Goal: Task Accomplishment & Management: Complete application form

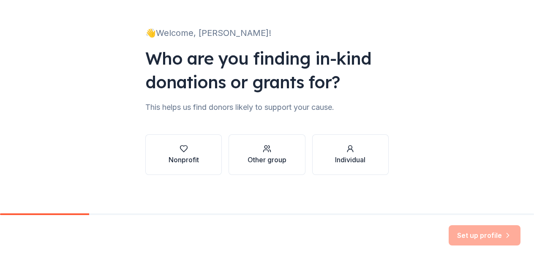
scroll to position [43, 0]
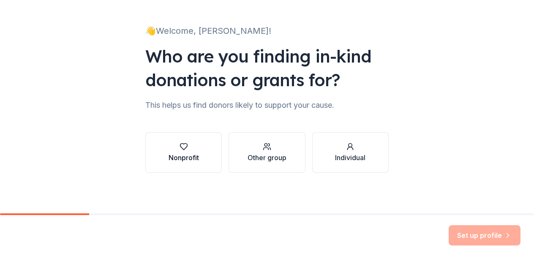
click at [178, 155] on div "Nonprofit" at bounding box center [184, 158] width 30 height 10
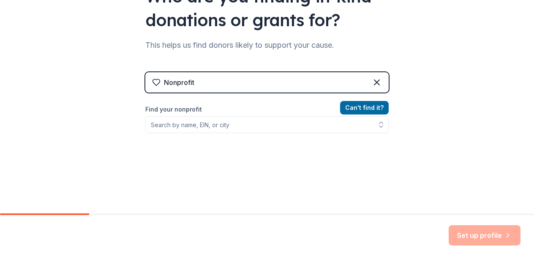
scroll to position [107, 0]
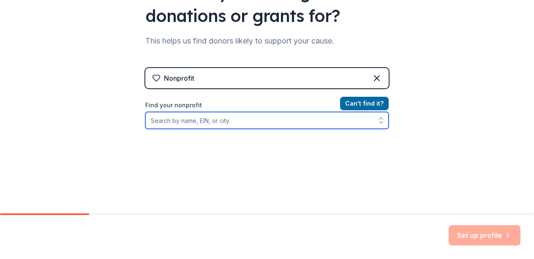
click at [177, 125] on input "Find your nonprofit" at bounding box center [267, 120] width 244 height 17
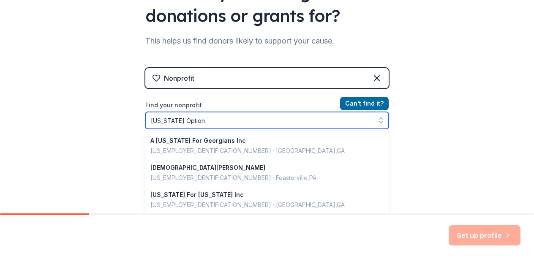
type input "Georgia Options"
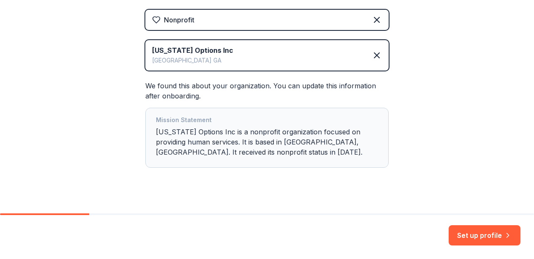
scroll to position [178, 0]
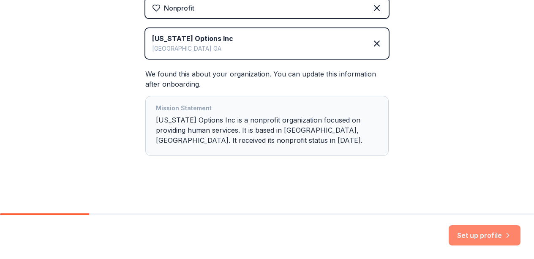
click at [480, 238] on button "Set up profile" at bounding box center [485, 235] width 72 height 20
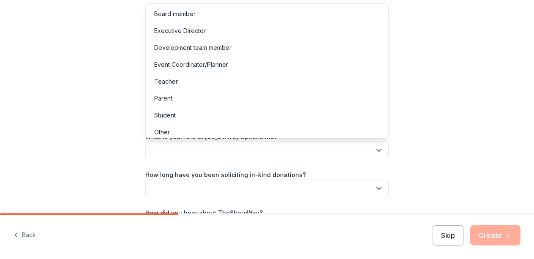
click at [262, 150] on button "button" at bounding box center [267, 151] width 244 height 18
click at [258, 52] on div "Development team member" at bounding box center [267, 47] width 239 height 17
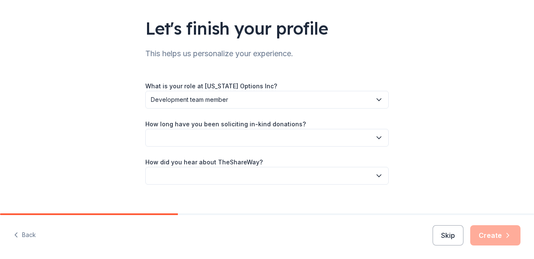
scroll to position [63, 0]
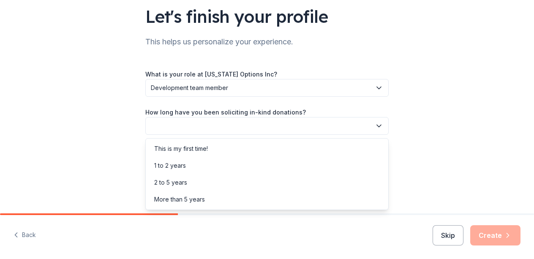
click at [263, 127] on button "button" at bounding box center [267, 126] width 244 height 18
click at [235, 164] on div "1 to 2 years" at bounding box center [267, 165] width 239 height 17
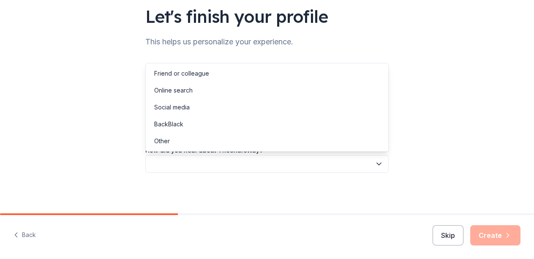
click at [241, 164] on button "button" at bounding box center [267, 164] width 244 height 18
click at [222, 148] on div "Other" at bounding box center [267, 141] width 239 height 17
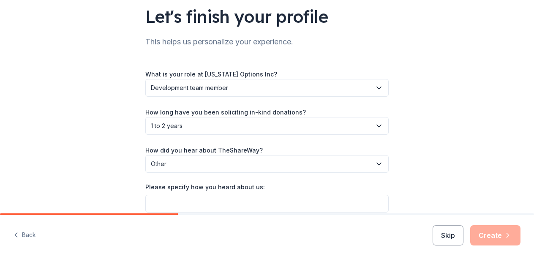
click at [498, 236] on div "Skip Create" at bounding box center [477, 235] width 88 height 20
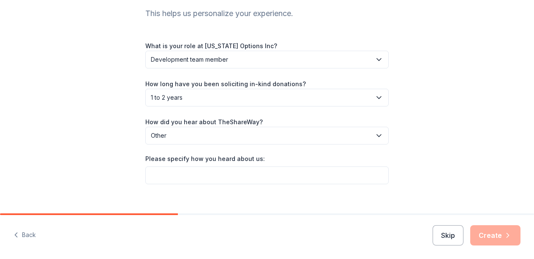
scroll to position [102, 0]
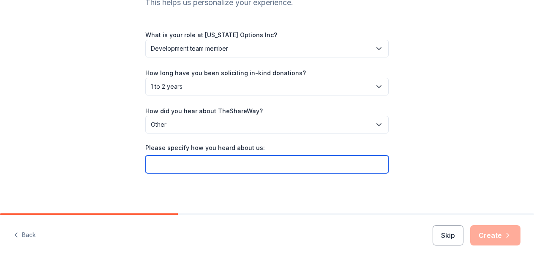
click at [341, 169] on input "Please specify how you heard about us:" at bounding box center [267, 165] width 244 height 18
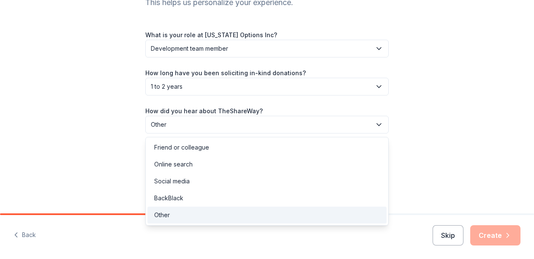
click at [338, 125] on span "Other" at bounding box center [261, 125] width 221 height 10
click at [277, 148] on div "Friend or colleague" at bounding box center [267, 147] width 239 height 17
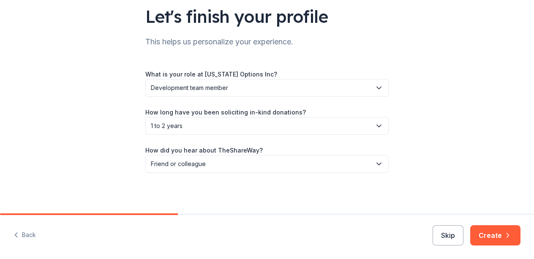
scroll to position [63, 0]
click at [489, 236] on button "Create" at bounding box center [496, 235] width 50 height 20
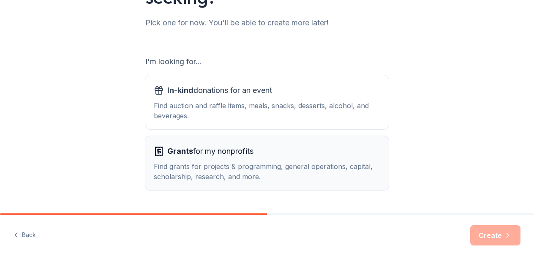
scroll to position [106, 0]
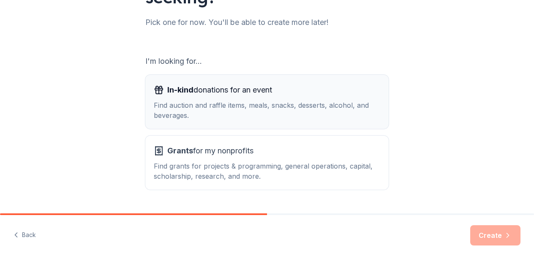
click at [264, 113] on div "Find auction and raffle items, meals, snacks, desserts, alcohol, and beverages." at bounding box center [267, 110] width 227 height 20
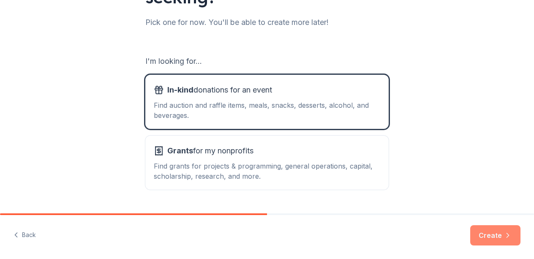
click at [494, 238] on button "Create" at bounding box center [496, 235] width 50 height 20
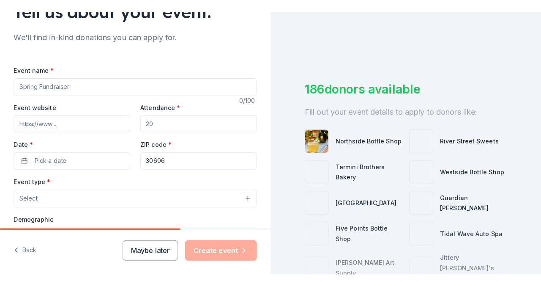
scroll to position [85, 0]
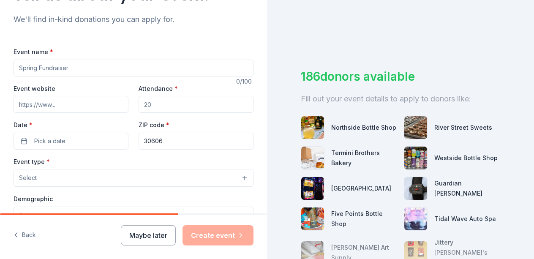
click at [39, 69] on input "Event name *" at bounding box center [134, 68] width 240 height 17
type input "Casino Night"
click at [47, 105] on input "Event website" at bounding box center [71, 104] width 115 height 17
click at [167, 104] on input "Attendance *" at bounding box center [196, 104] width 115 height 17
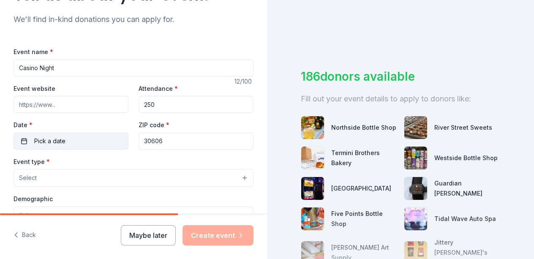
type input "250"
click at [74, 137] on button "Pick a date" at bounding box center [71, 141] width 115 height 17
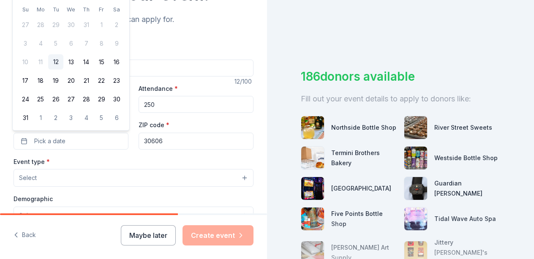
click at [74, 109] on tbody "27 28 29 30 31 1 2 3 4 5 6 7 8 9 10 11 12 13 14 15 16 17 18 19 20 21 22 23 24 2…" at bounding box center [71, 70] width 107 height 112
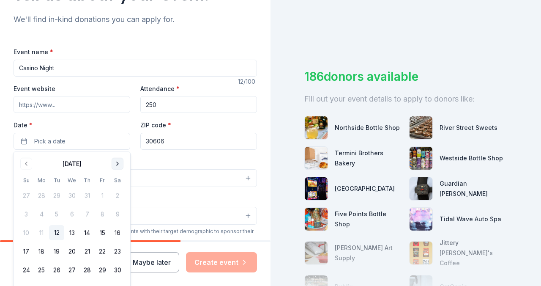
click at [116, 163] on button "Go to next month" at bounding box center [118, 164] width 12 height 12
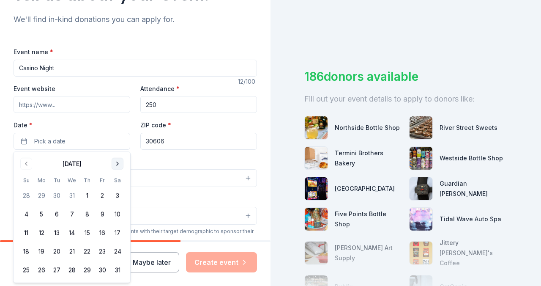
click at [116, 163] on button "Go to next month" at bounding box center [118, 164] width 12 height 12
click at [118, 197] on button "7" at bounding box center [117, 195] width 15 height 15
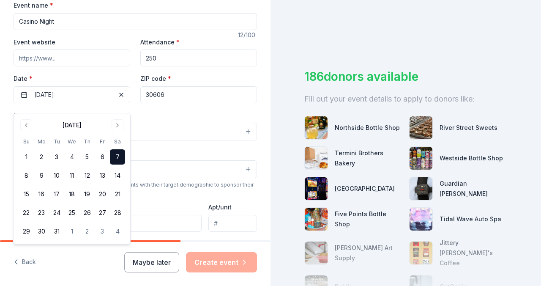
scroll to position [133, 0]
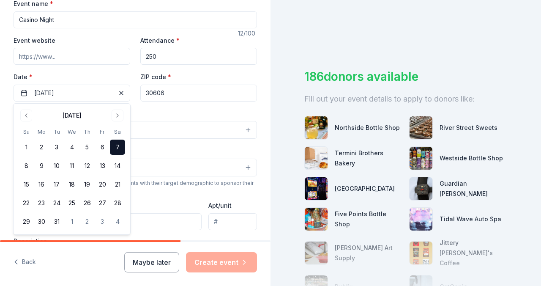
click at [184, 148] on div "Demographic Select" at bounding box center [136, 160] width 244 height 31
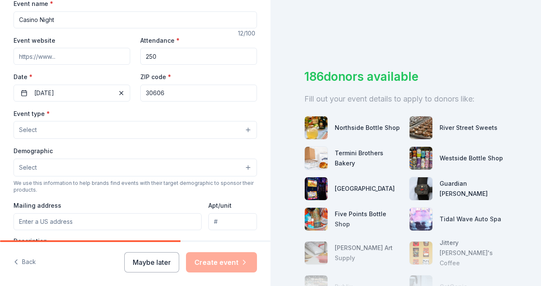
click at [161, 129] on button "Select" at bounding box center [136, 130] width 244 height 18
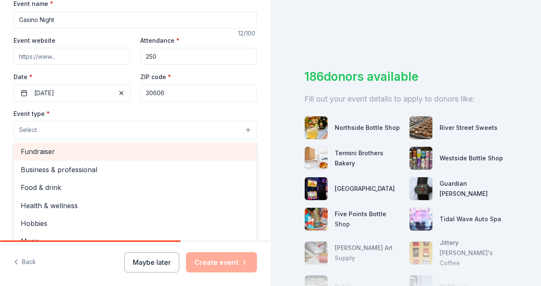
click at [43, 152] on span "Fundraiser" at bounding box center [135, 151] width 229 height 11
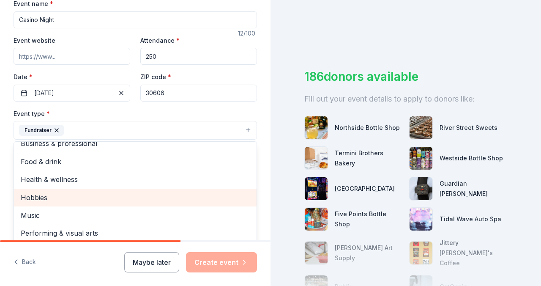
scroll to position [10, 0]
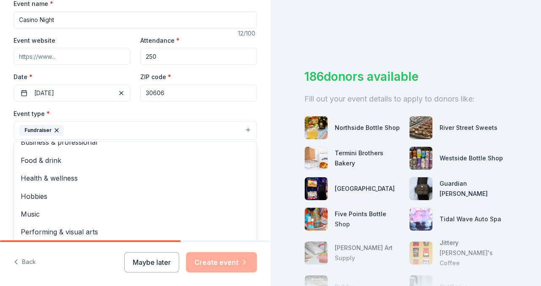
click at [240, 109] on div "Event type * Fundraiser Business & professional Food & drink Health & wellness …" at bounding box center [136, 124] width 244 height 32
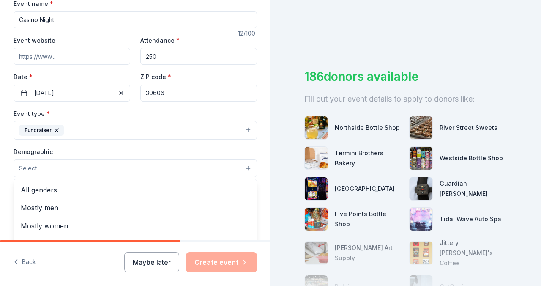
click at [136, 170] on button "Select" at bounding box center [136, 168] width 244 height 18
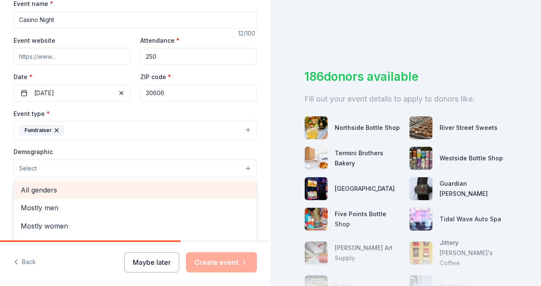
click at [51, 190] on span "All genders" at bounding box center [135, 189] width 229 height 11
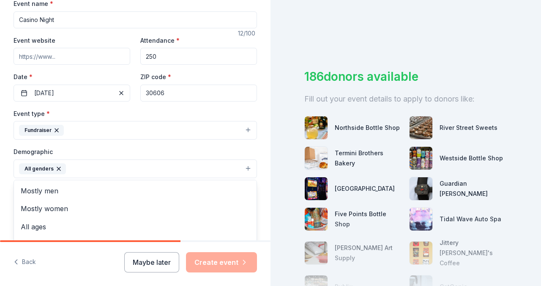
click at [245, 112] on div "Event type * Fundraiser Demographic All genders Mostly men Mostly women All age…" at bounding box center [136, 198] width 244 height 180
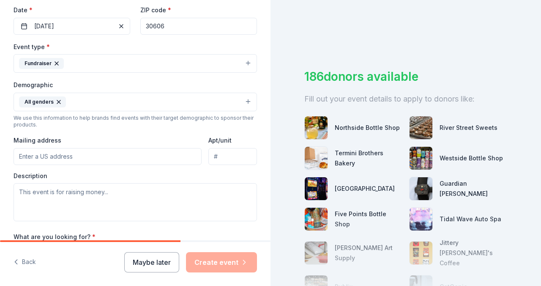
scroll to position [203, 0]
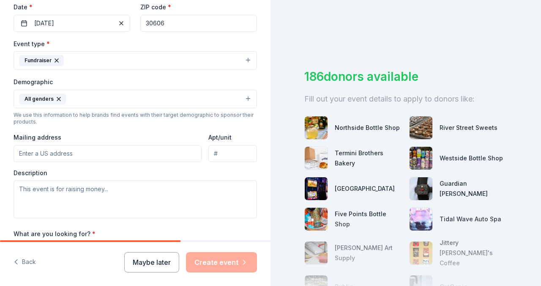
click at [22, 152] on input "Mailing address" at bounding box center [108, 153] width 188 height 17
type input "1494 Prince Ave"
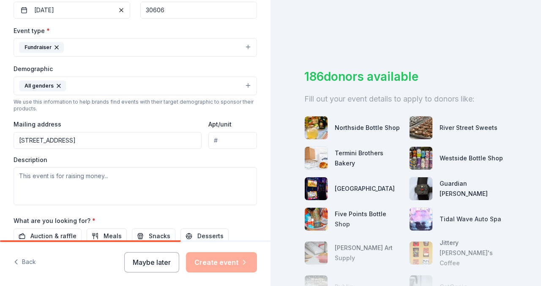
scroll to position [217, 0]
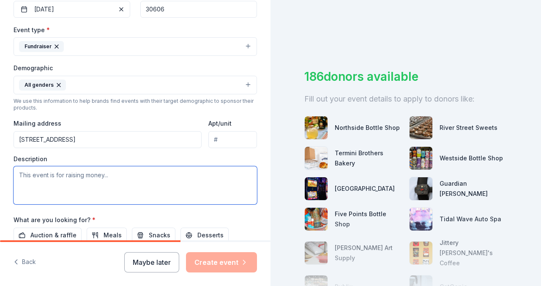
click at [25, 175] on textarea at bounding box center [136, 185] width 244 height 38
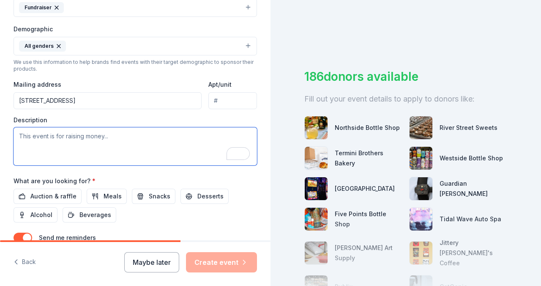
scroll to position [0, 0]
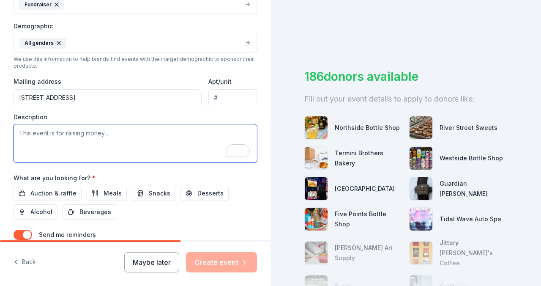
paste textarea "Step back in time to the glitz and glamour of [GEOGRAPHIC_DATA] — where the lig…"
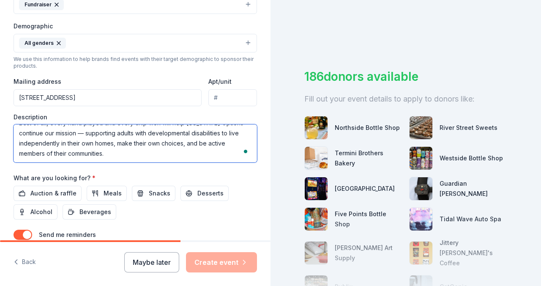
scroll to position [172, 0]
type textarea "Step back in time to the glitz and glamour of [GEOGRAPHIC_DATA] — where the lig…"
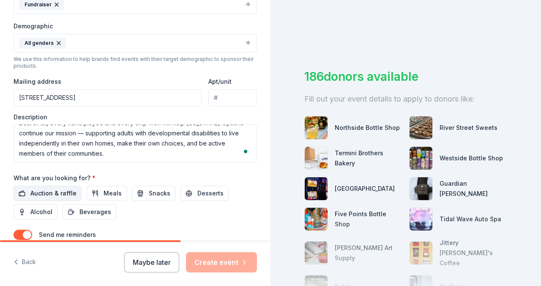
click at [56, 192] on span "Auction & raffle" at bounding box center [53, 193] width 46 height 10
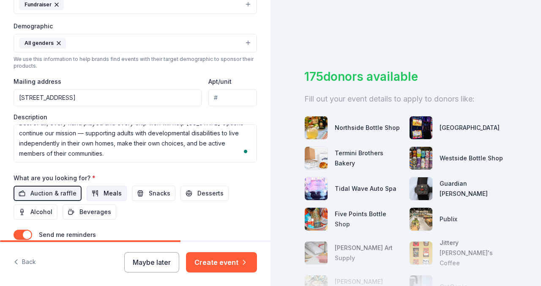
click at [108, 193] on span "Meals" at bounding box center [113, 193] width 18 height 10
click at [35, 214] on span "Alcohol" at bounding box center [41, 212] width 22 height 10
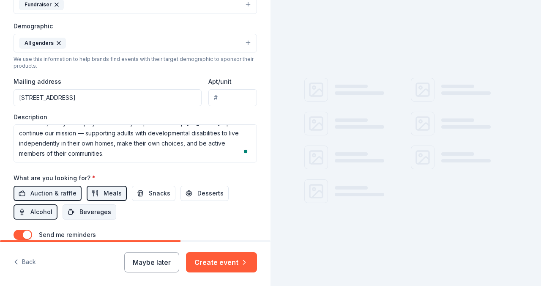
click at [84, 213] on span "Beverages" at bounding box center [95, 212] width 32 height 10
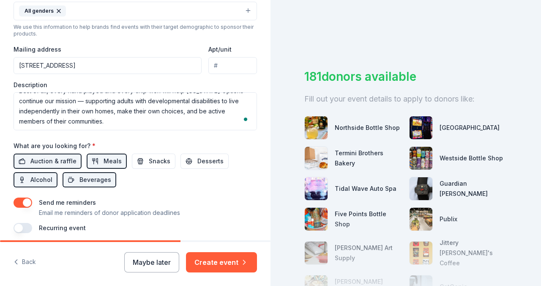
scroll to position [295, 0]
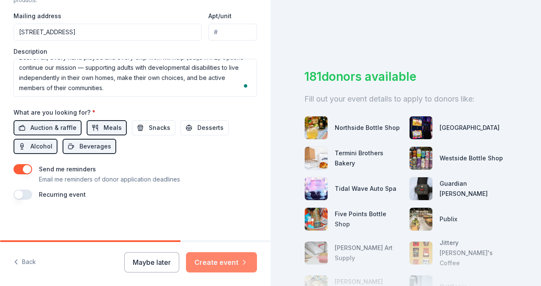
click at [221, 259] on button "Create event" at bounding box center [221, 262] width 71 height 20
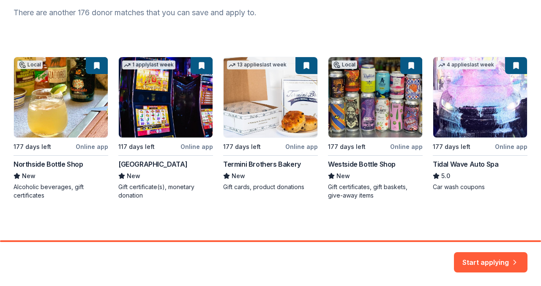
click at [60, 113] on div "Local 177 days left Online app Northside Bottle Shop New Alcoholic beverages, g…" at bounding box center [271, 128] width 514 height 143
click at [489, 258] on button "Start applying" at bounding box center [491, 257] width 74 height 20
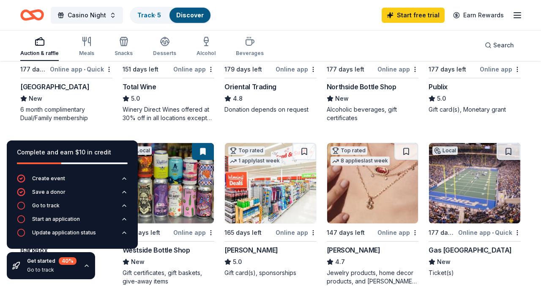
scroll to position [184, 0]
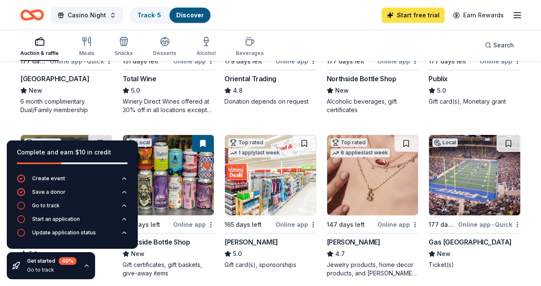
click at [415, 16] on link "Start free trial" at bounding box center [413, 15] width 63 height 15
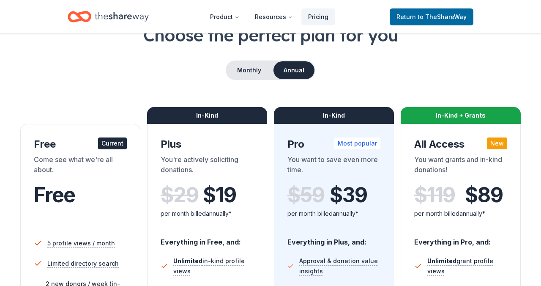
scroll to position [56, 0]
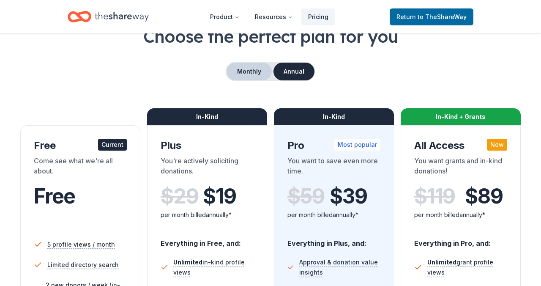
click at [243, 73] on button "Monthly" at bounding box center [249, 72] width 45 height 18
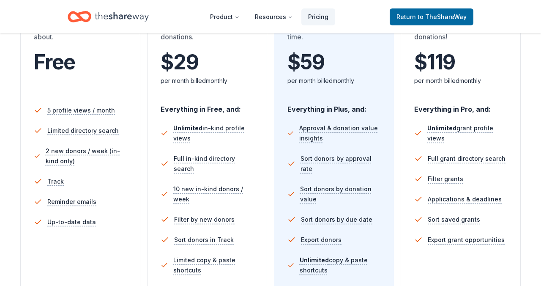
scroll to position [193, 0]
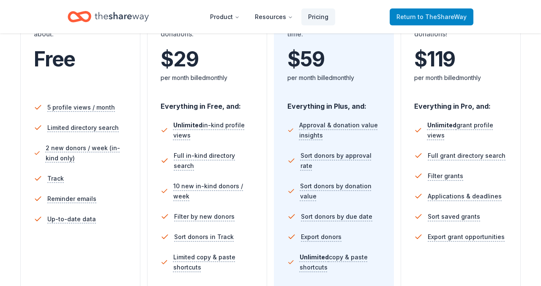
click at [436, 15] on span "to TheShareWay" at bounding box center [442, 16] width 49 height 7
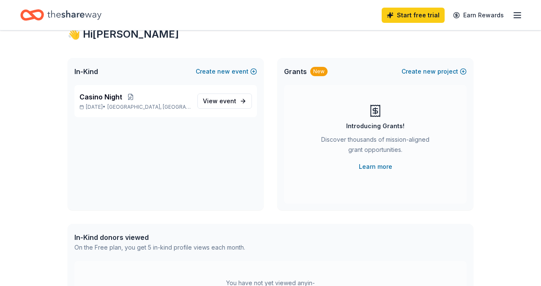
scroll to position [31, 0]
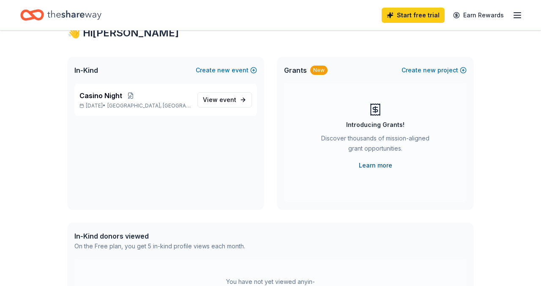
click at [376, 166] on link "Learn more" at bounding box center [375, 165] width 33 height 10
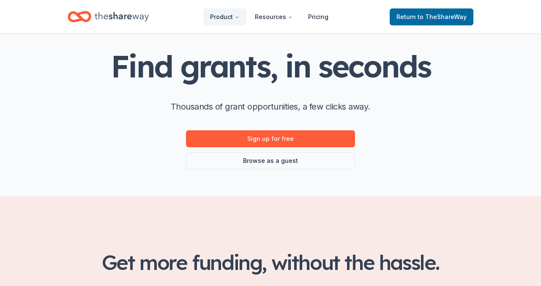
scroll to position [39, 0]
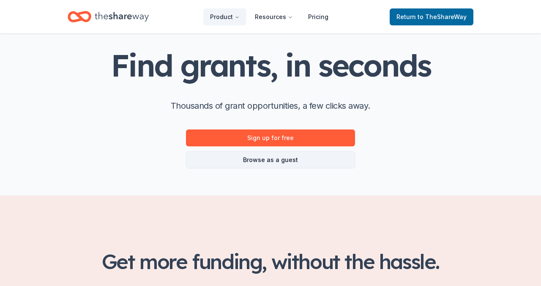
click at [269, 161] on link "Browse as a guest" at bounding box center [270, 159] width 169 height 17
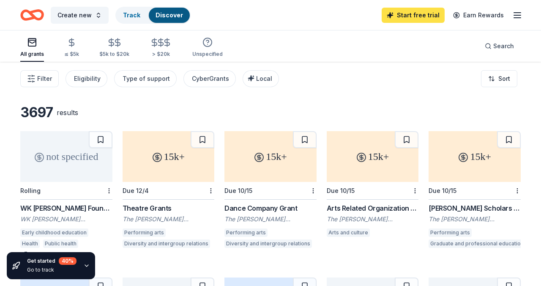
click at [424, 16] on link "Start free trial" at bounding box center [413, 15] width 63 height 15
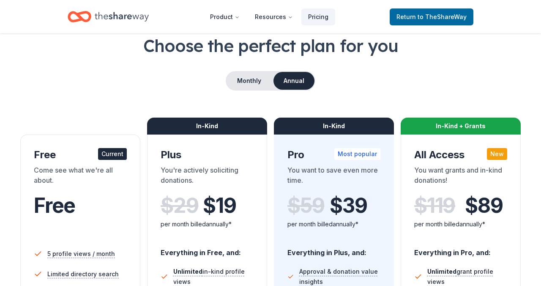
scroll to position [19, 0]
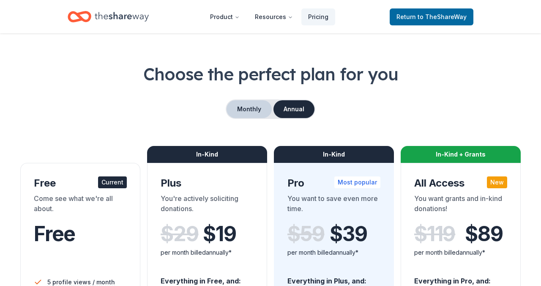
click at [250, 106] on button "Monthly" at bounding box center [249, 109] width 45 height 18
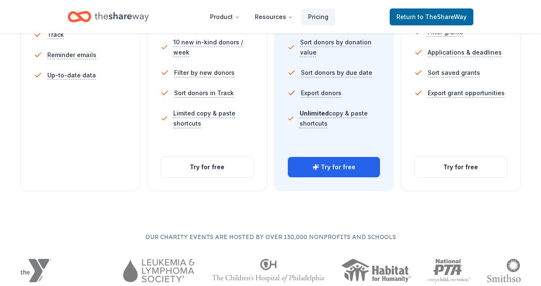
scroll to position [339, 0]
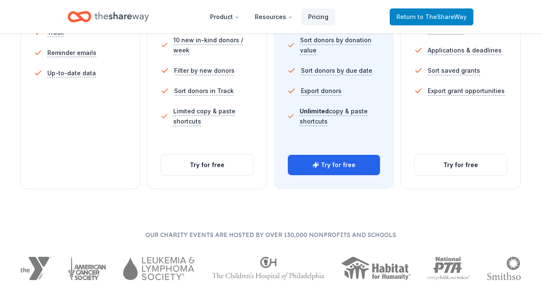
click at [435, 15] on span "to TheShareWay" at bounding box center [442, 16] width 49 height 7
click at [437, 14] on span "to TheShareWay" at bounding box center [442, 16] width 49 height 7
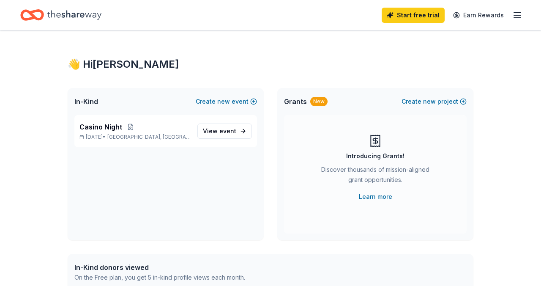
click at [420, 18] on link "Start free trial" at bounding box center [413, 15] width 63 height 15
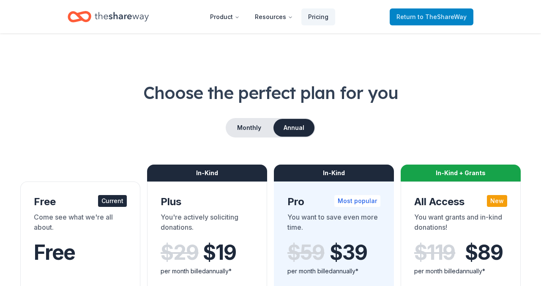
click at [419, 20] on span "Return to TheShareWay" at bounding box center [432, 17] width 70 height 10
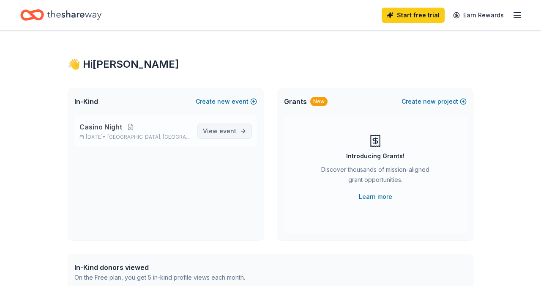
click at [226, 133] on span "event" at bounding box center [227, 130] width 17 height 7
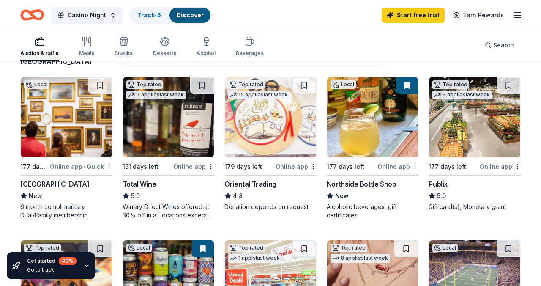
scroll to position [79, 0]
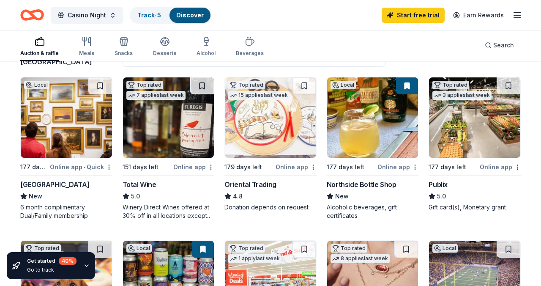
click at [190, 167] on div "Online app" at bounding box center [193, 166] width 41 height 11
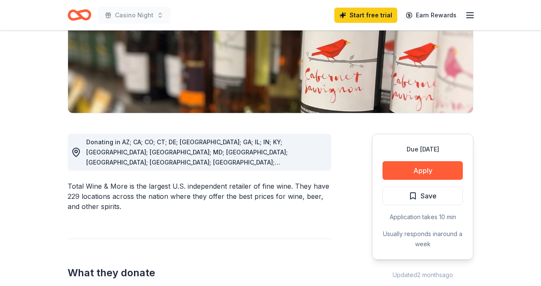
scroll to position [148, 0]
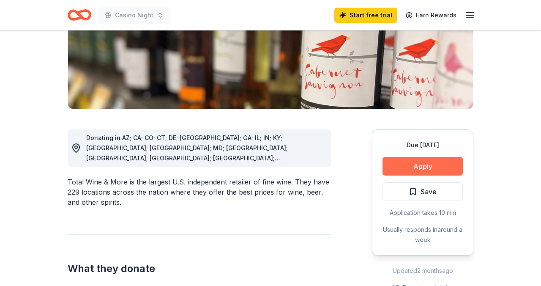
click at [427, 170] on button "Apply" at bounding box center [423, 166] width 80 height 19
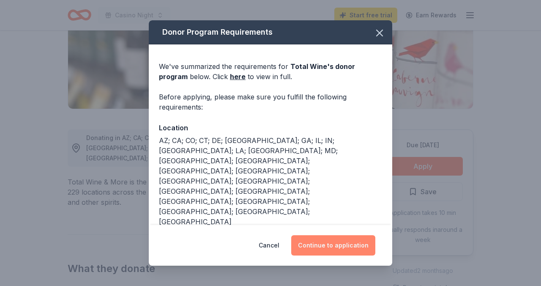
click at [331, 247] on button "Continue to application" at bounding box center [333, 245] width 84 height 20
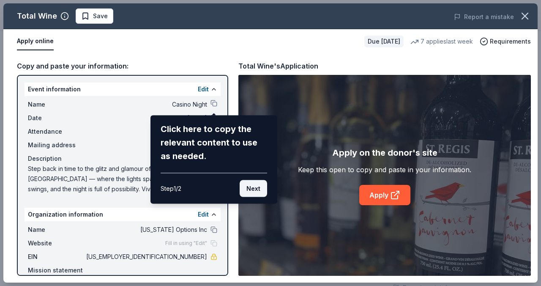
click at [254, 188] on button "Next" at bounding box center [253, 188] width 27 height 17
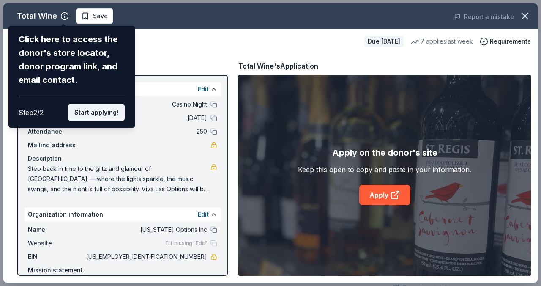
click at [99, 113] on button "Start applying!" at bounding box center [96, 112] width 57 height 17
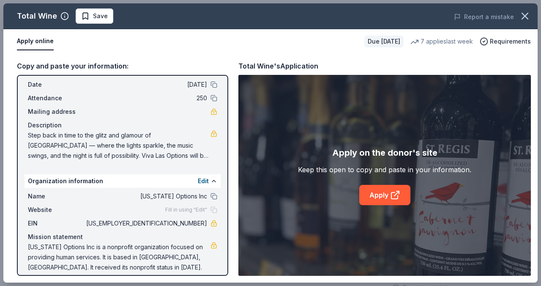
scroll to position [41, 0]
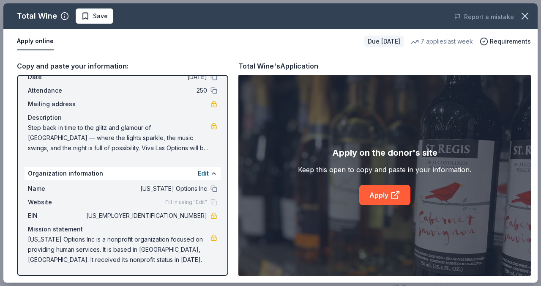
click at [188, 203] on span "Fill in using "Edit"" at bounding box center [186, 202] width 42 height 7
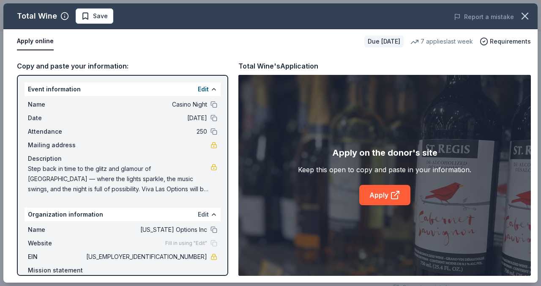
click at [205, 215] on button "Edit" at bounding box center [203, 214] width 11 height 10
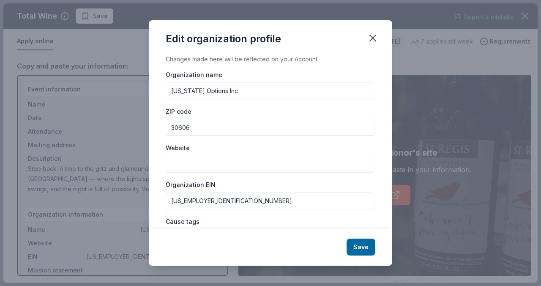
click at [182, 162] on input "Website" at bounding box center [271, 164] width 210 height 17
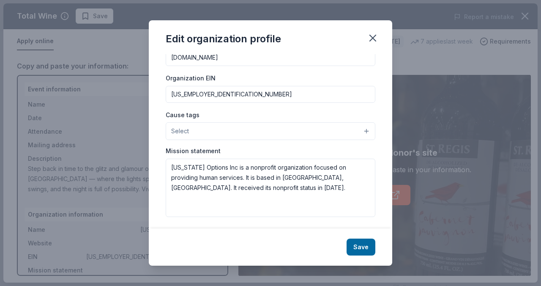
scroll to position [109, 0]
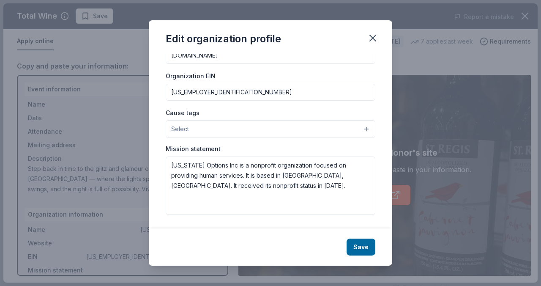
type input "www.georgiaoptions.org"
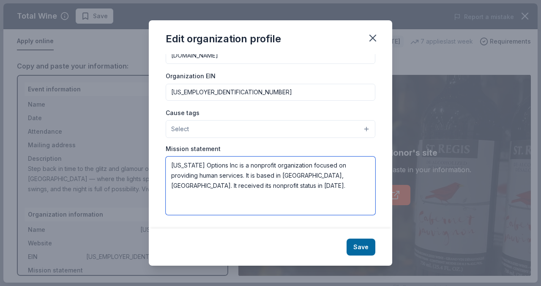
click at [214, 189] on textarea "[US_STATE] Options Inc is a nonprofit organization focused on providing human s…" at bounding box center [271, 185] width 210 height 58
paste textarea "Georgia Options, Inc supports people with disabilities to live in their own hom…"
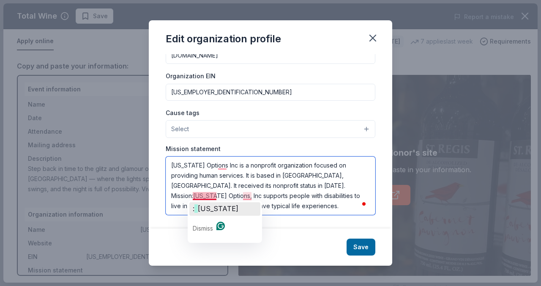
click at [205, 208] on span "[US_STATE]" at bounding box center [218, 208] width 41 height 8
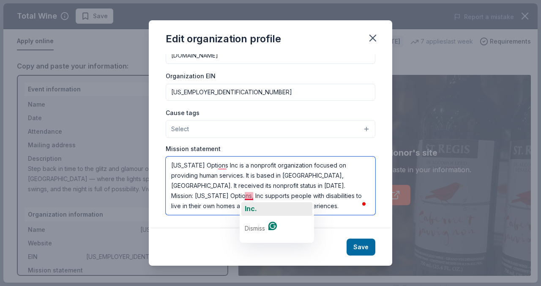
click at [253, 209] on span "Inc." at bounding box center [251, 208] width 12 height 8
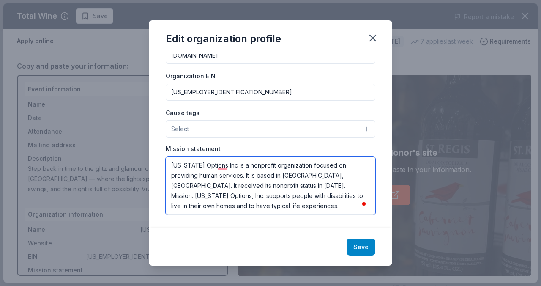
type textarea "Georgia Options Inc is a nonprofit organization focused on providing human serv…"
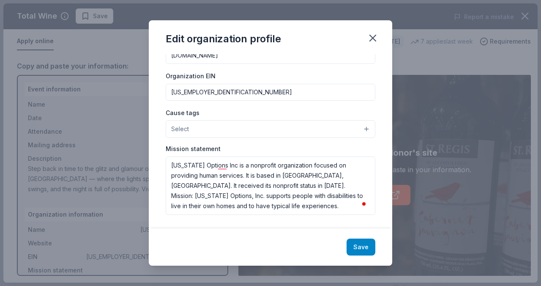
click at [360, 250] on button "Save" at bounding box center [361, 246] width 29 height 17
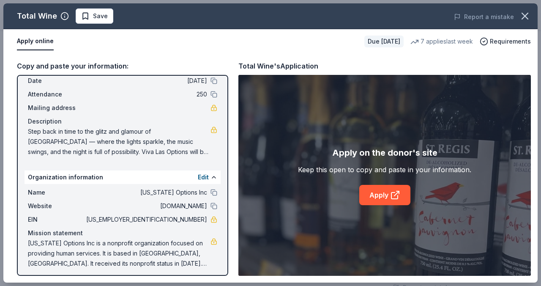
scroll to position [41, 0]
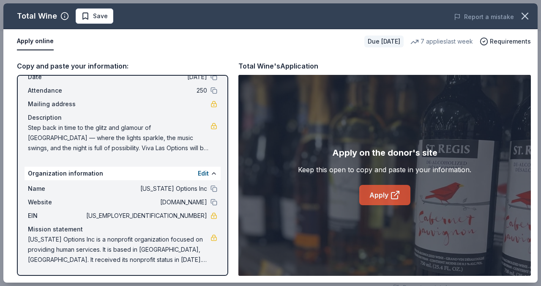
click at [377, 193] on link "Apply" at bounding box center [384, 195] width 51 height 20
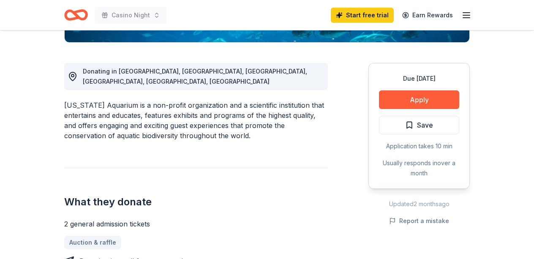
scroll to position [220, 0]
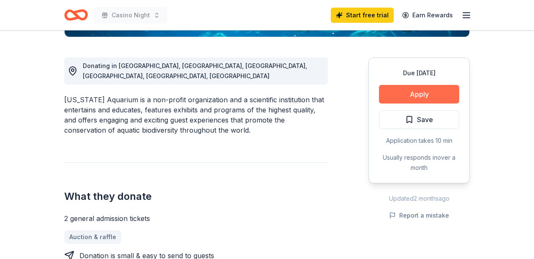
click at [422, 94] on button "Apply" at bounding box center [419, 94] width 80 height 19
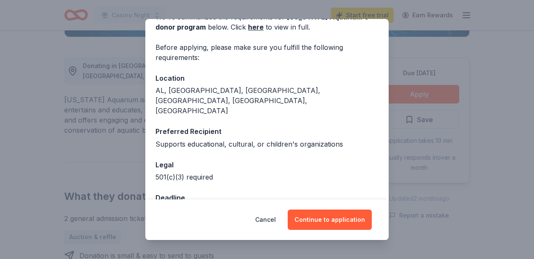
scroll to position [55, 0]
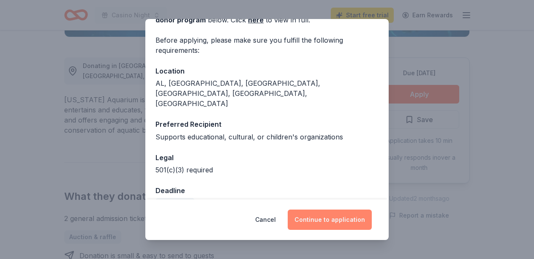
click at [332, 219] on button "Continue to application" at bounding box center [330, 220] width 84 height 20
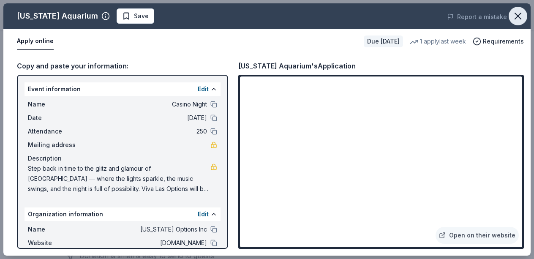
click at [517, 16] on icon "button" at bounding box center [518, 16] width 6 height 6
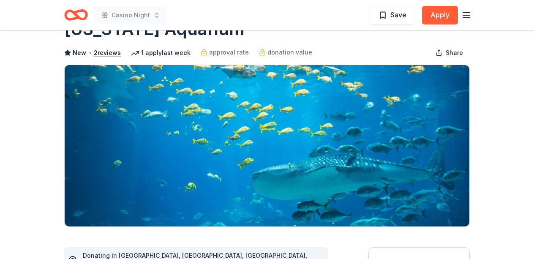
scroll to position [0, 0]
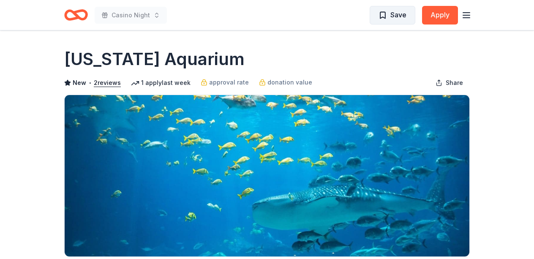
click at [386, 14] on span "Save" at bounding box center [393, 14] width 28 height 11
click at [72, 12] on icon "Home" at bounding box center [72, 15] width 13 height 8
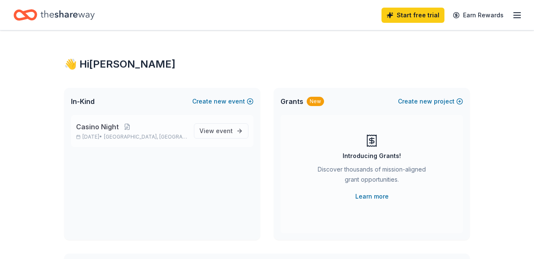
click at [161, 127] on p "Casino Night" at bounding box center [131, 127] width 111 height 10
click at [221, 129] on span "event" at bounding box center [224, 130] width 17 height 7
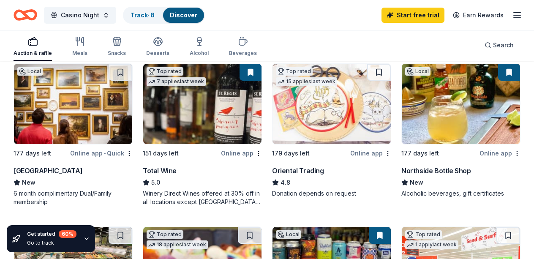
scroll to position [91, 0]
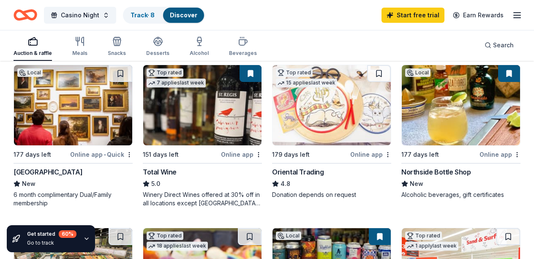
click at [44, 172] on div "High Museum of Art" at bounding box center [48, 172] width 69 height 10
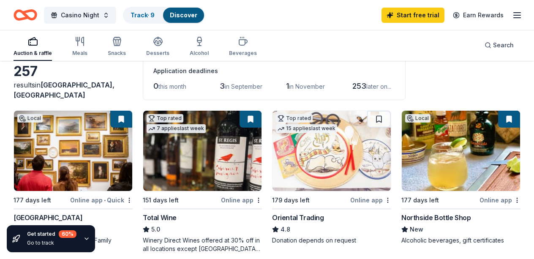
scroll to position [44, 0]
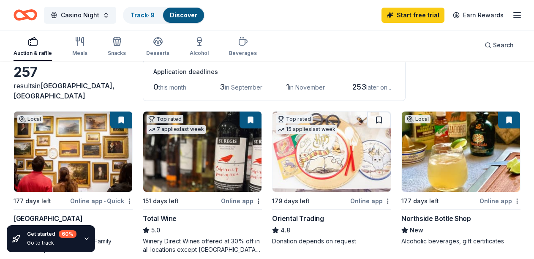
click at [181, 13] on link "Discover" at bounding box center [183, 14] width 27 height 7
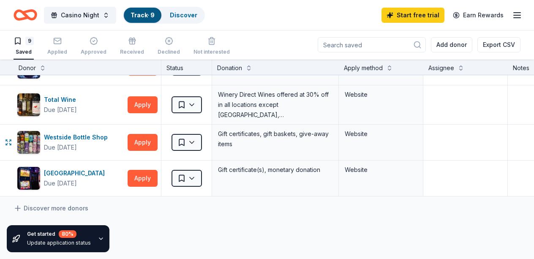
scroll to position [211, 0]
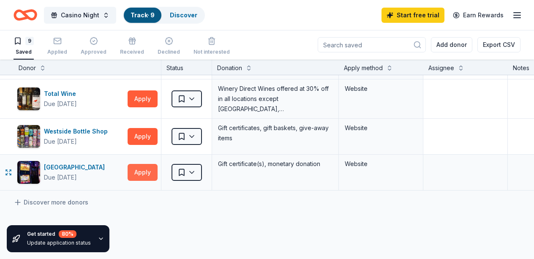
click at [142, 171] on button "Apply" at bounding box center [143, 172] width 30 height 17
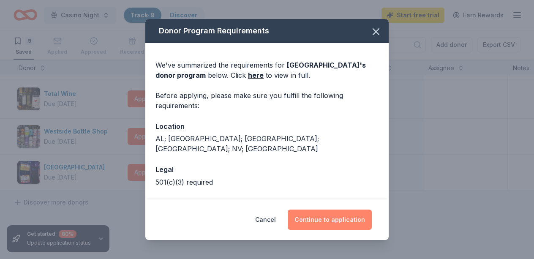
click at [331, 222] on button "Continue to application" at bounding box center [330, 220] width 84 height 20
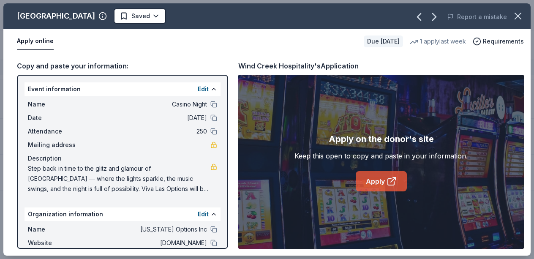
click at [383, 179] on link "Apply" at bounding box center [381, 181] width 51 height 20
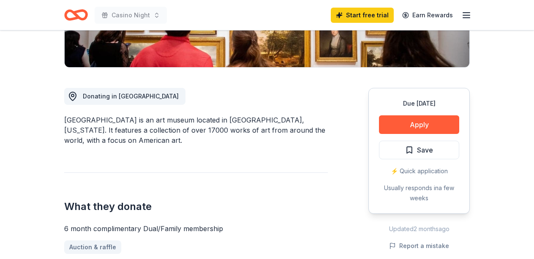
scroll to position [193, 0]
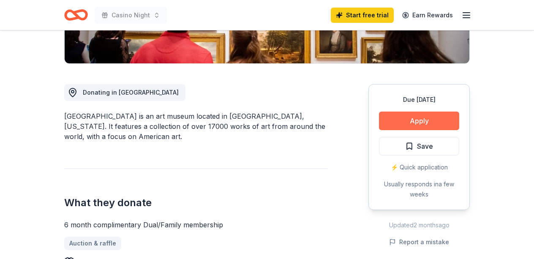
click at [415, 120] on button "Apply" at bounding box center [419, 121] width 80 height 19
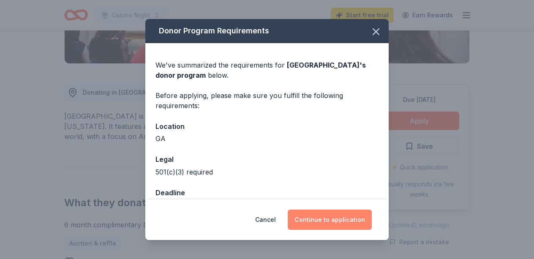
click at [326, 219] on button "Continue to application" at bounding box center [330, 220] width 84 height 20
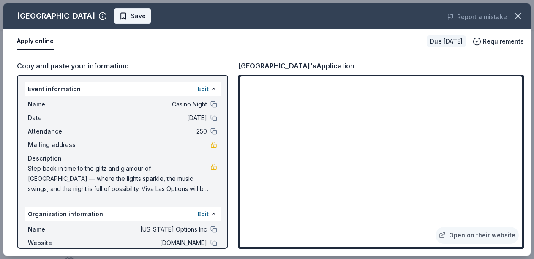
click at [133, 16] on span "Save" at bounding box center [138, 16] width 15 height 10
click at [514, 16] on icon "button" at bounding box center [518, 16] width 12 height 12
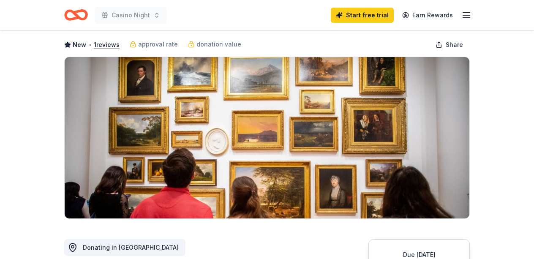
scroll to position [0, 0]
